Goal: Navigation & Orientation: Find specific page/section

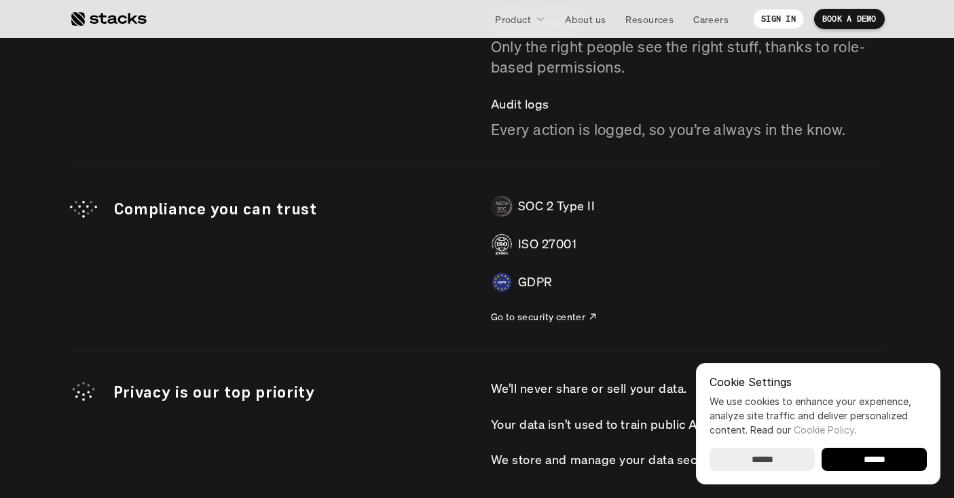
scroll to position [4482, 0]
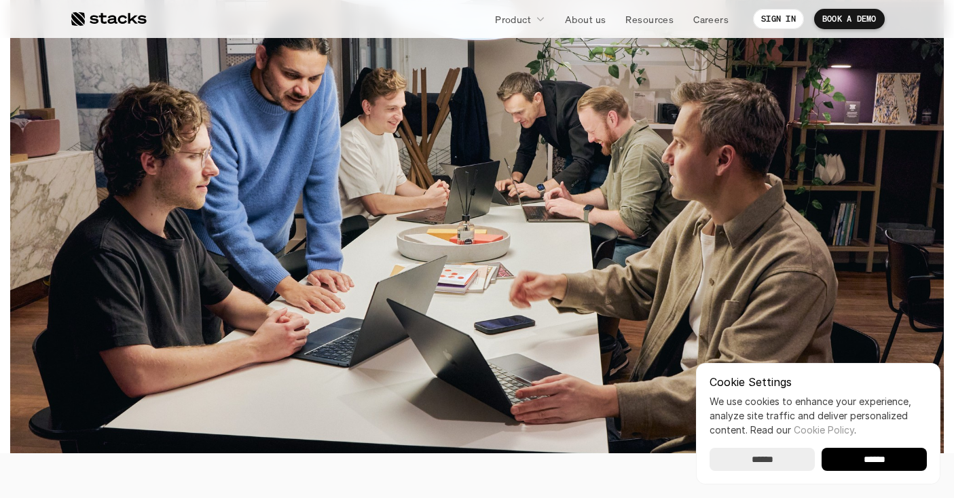
scroll to position [421, 0]
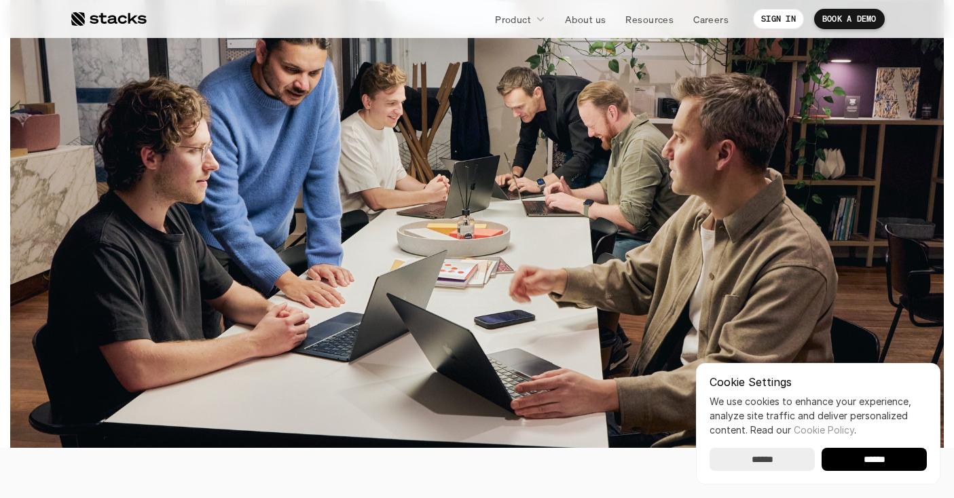
click at [856, 463] on input "******" at bounding box center [874, 459] width 105 height 23
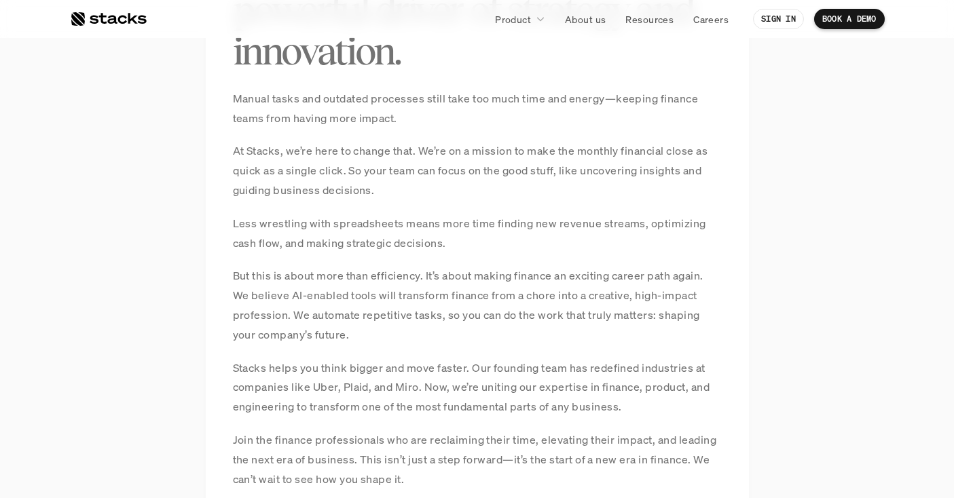
scroll to position [1080, 0]
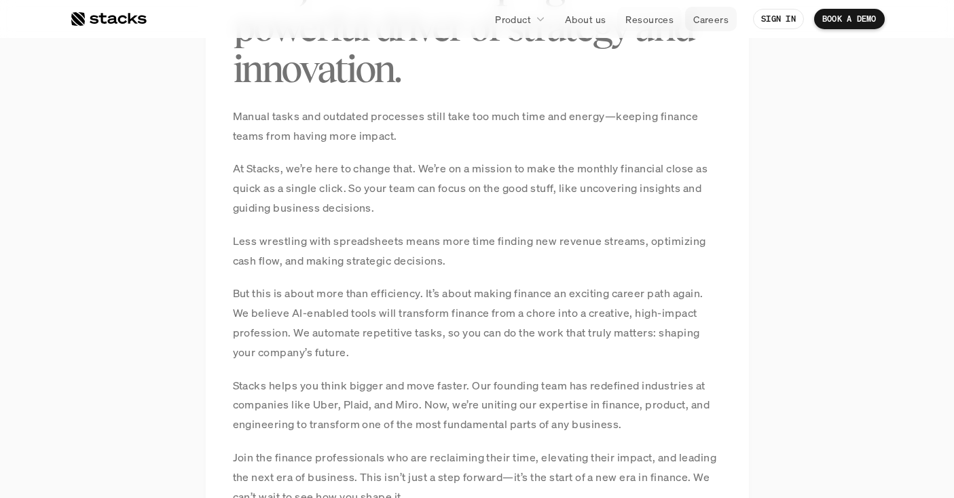
click at [694, 14] on p "Careers" at bounding box center [710, 19] width 35 height 14
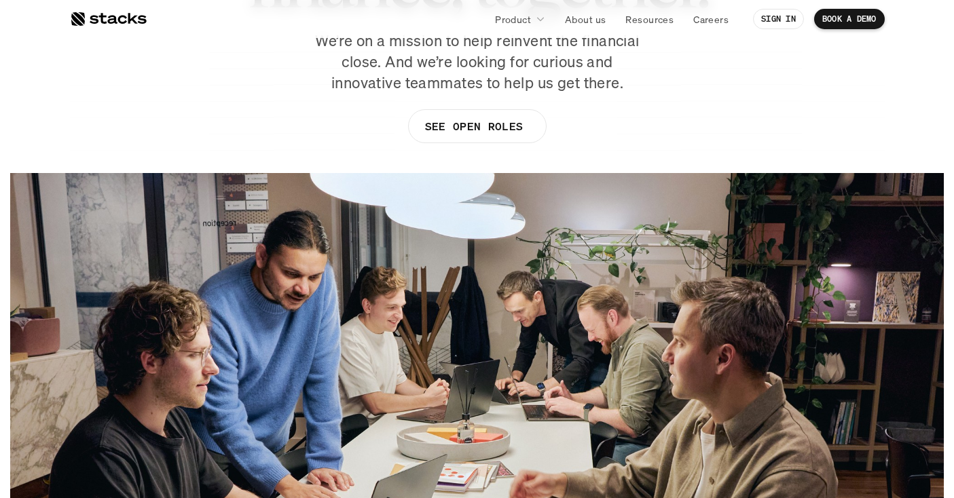
scroll to position [181, 0]
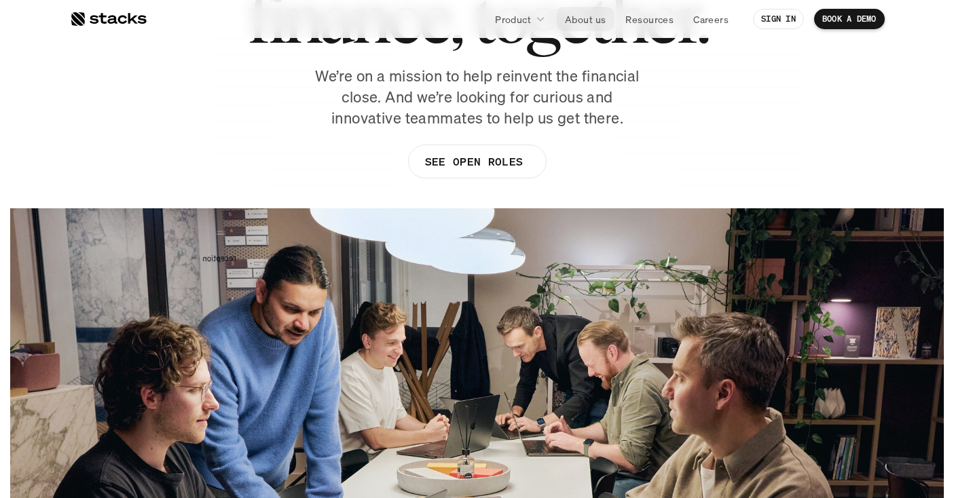
click at [581, 11] on link "About us" at bounding box center [585, 19] width 57 height 24
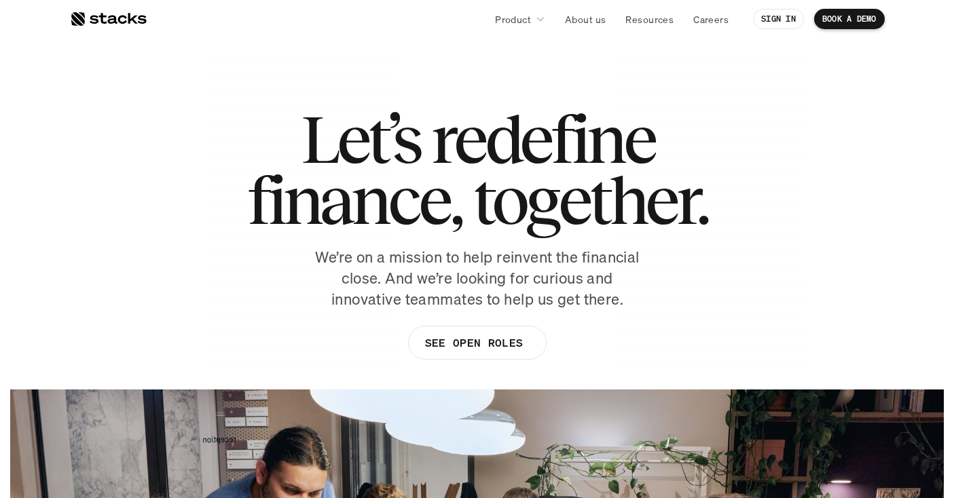
click at [352, 177] on h1 "Let’s redefine finance, together." at bounding box center [477, 170] width 460 height 122
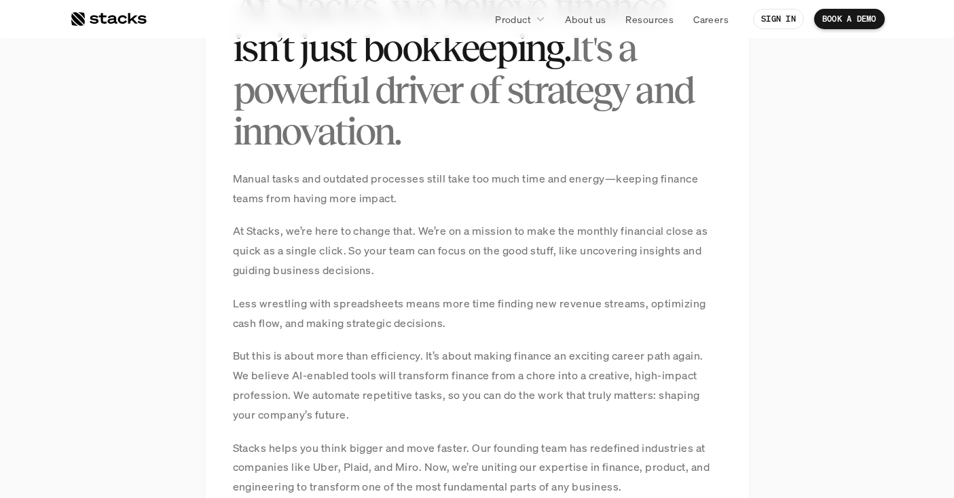
scroll to position [1110, 0]
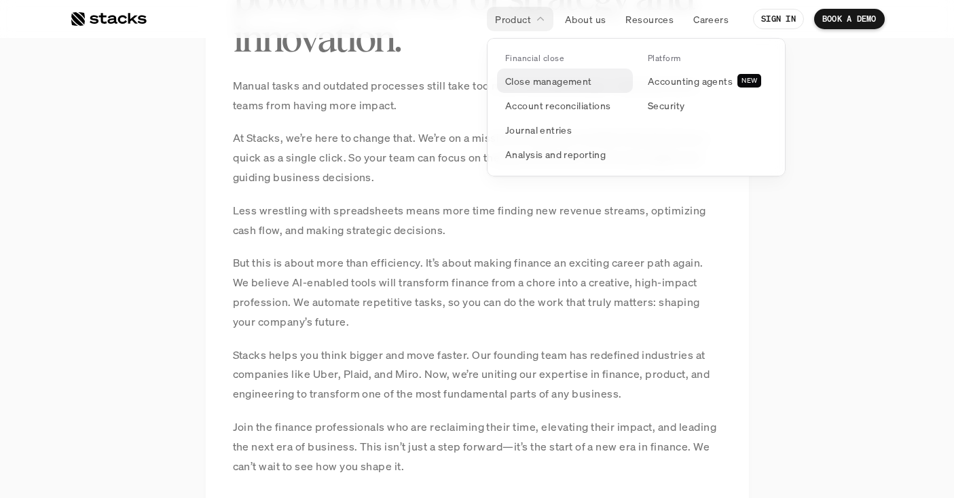
click at [530, 86] on p "Close management" at bounding box center [548, 81] width 87 height 14
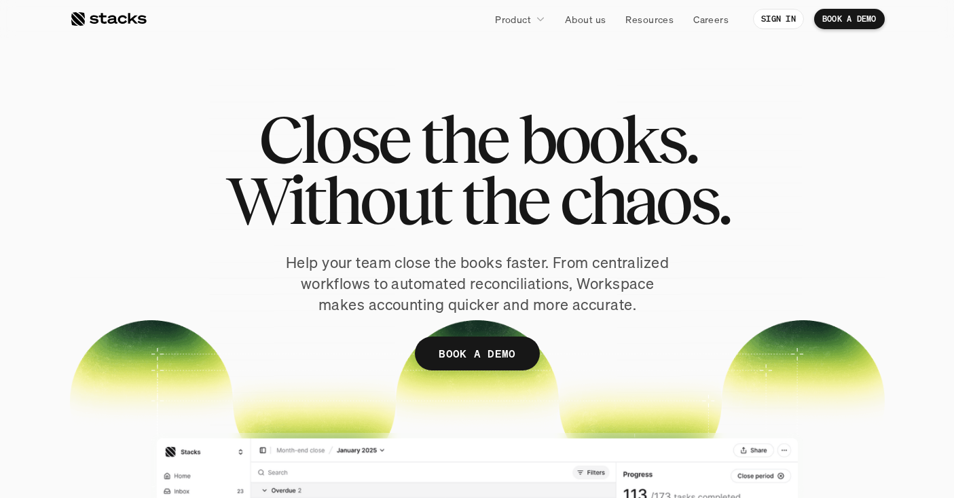
click at [108, 26] on div at bounding box center [108, 19] width 77 height 16
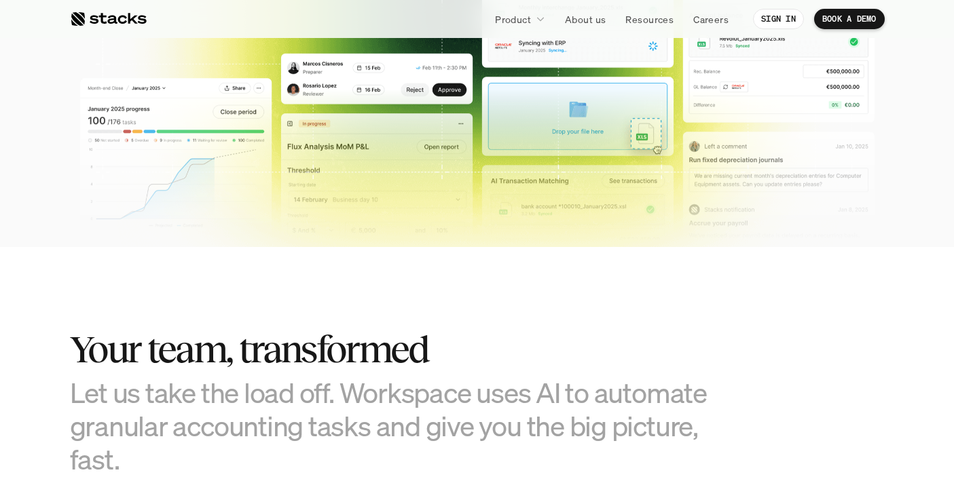
scroll to position [582, 0]
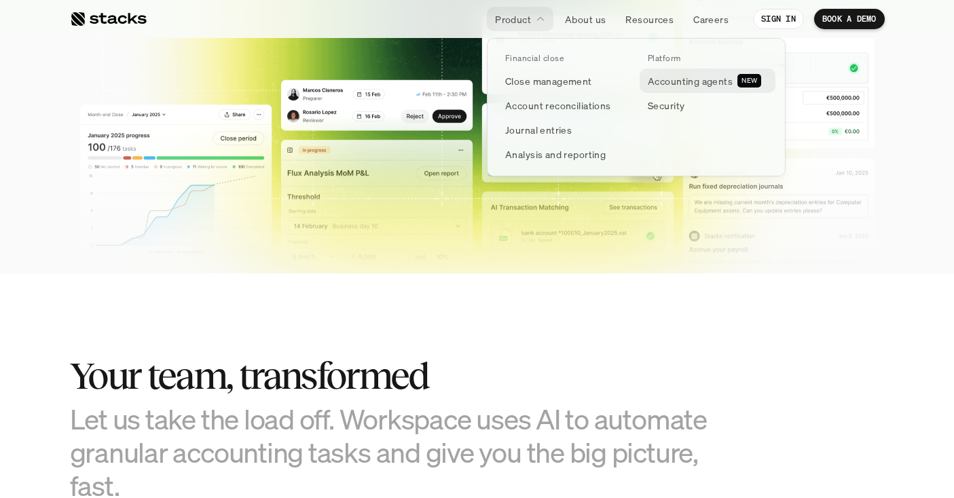
click at [670, 76] on p "Accounting agents" at bounding box center [690, 81] width 85 height 14
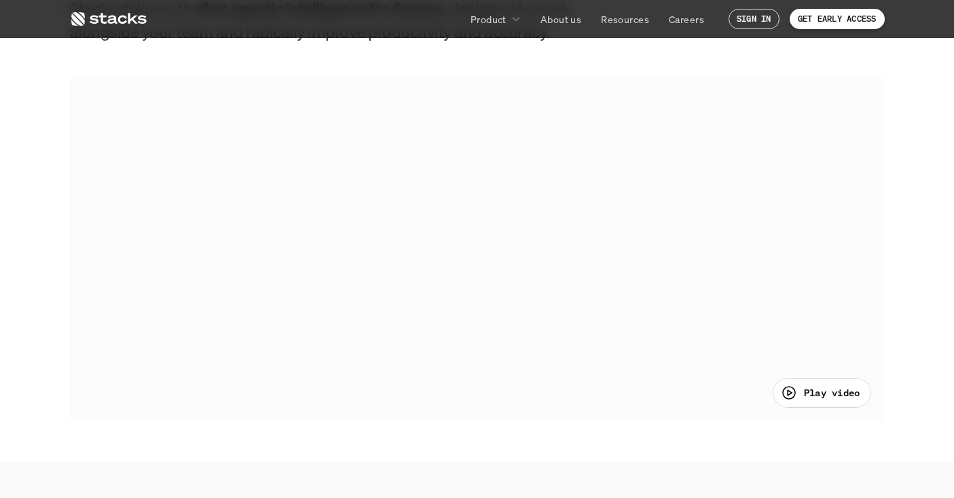
scroll to position [653, 0]
click at [826, 393] on div "Play video" at bounding box center [822, 384] width 98 height 30
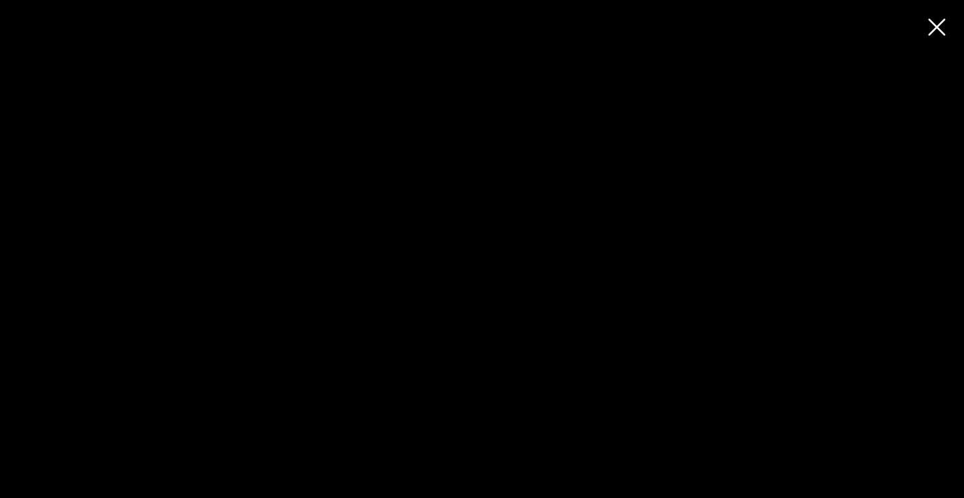
click at [280, 140] on div at bounding box center [482, 249] width 964 height 498
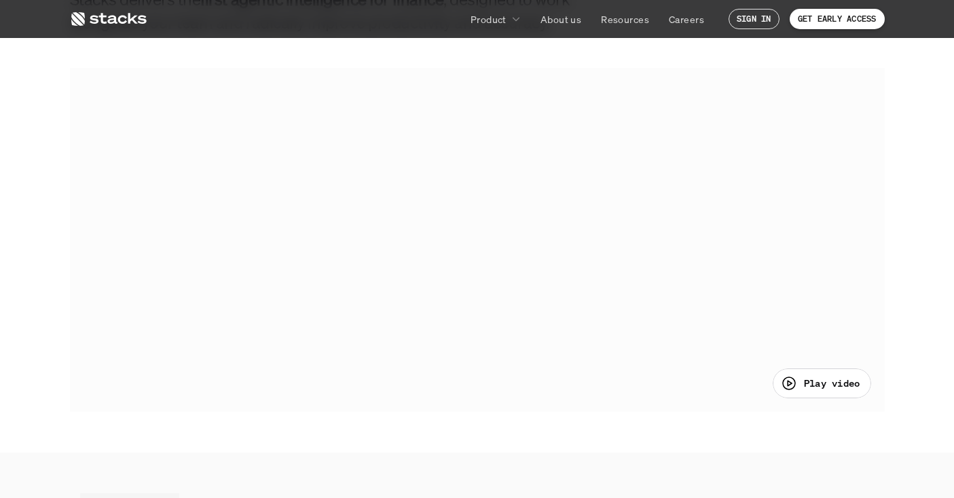
click at [278, 139] on div at bounding box center [477, 240] width 815 height 344
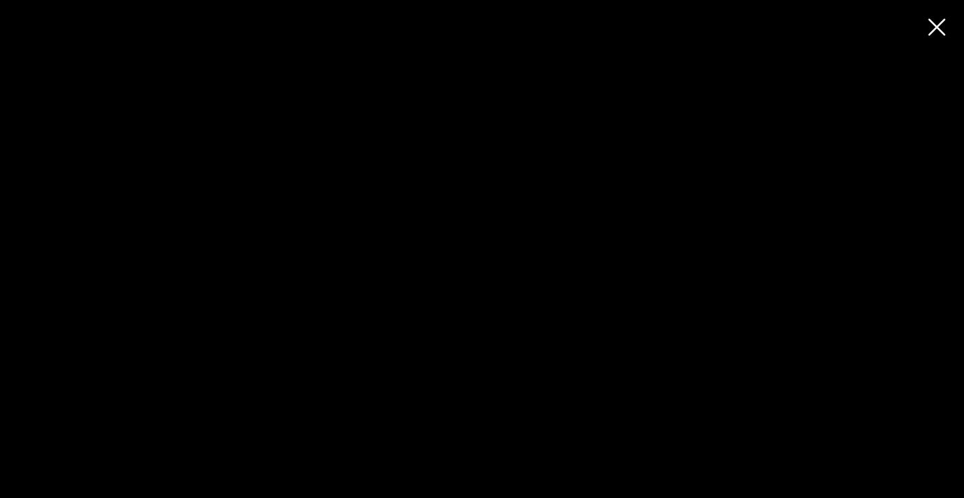
click at [421, 198] on div at bounding box center [482, 249] width 964 height 498
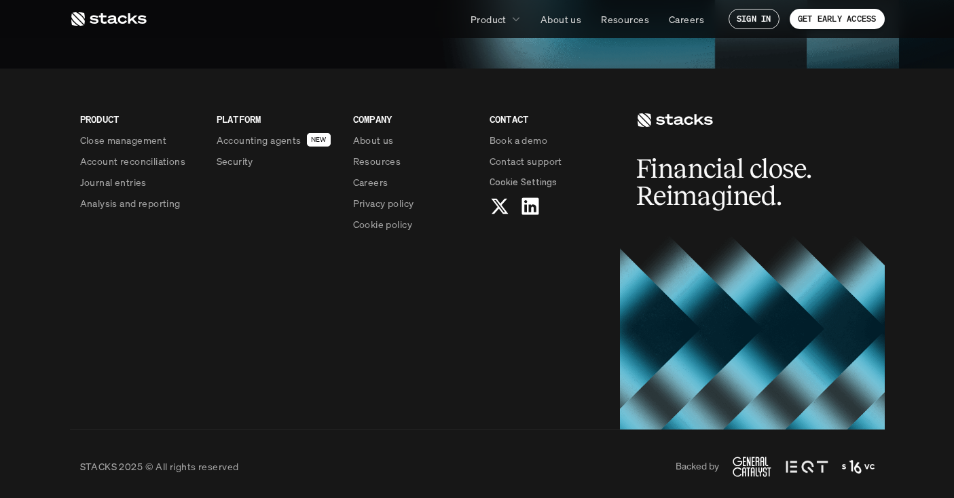
scroll to position [3371, 0]
